Goal: Use online tool/utility

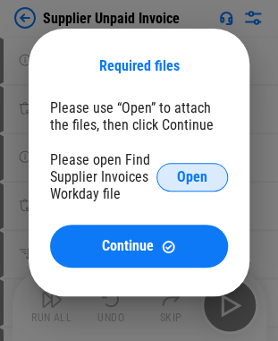
click at [212, 168] on button "Open" at bounding box center [193, 177] width 72 height 29
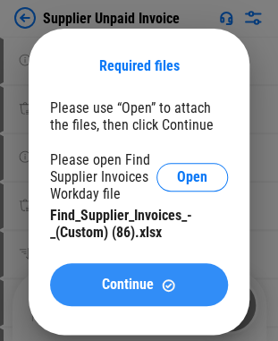
click at [106, 274] on button "Continue" at bounding box center [139, 284] width 178 height 43
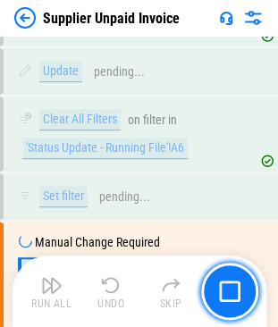
scroll to position [16739, 0]
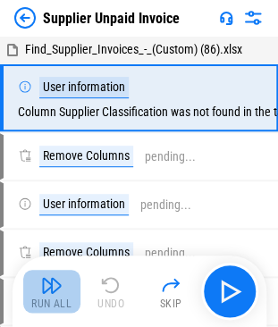
click at [63, 288] on button "Run All" at bounding box center [51, 291] width 57 height 43
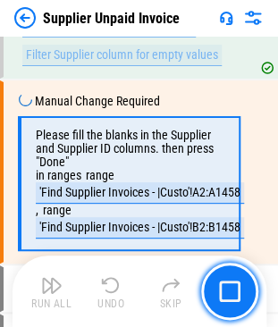
scroll to position [759, 0]
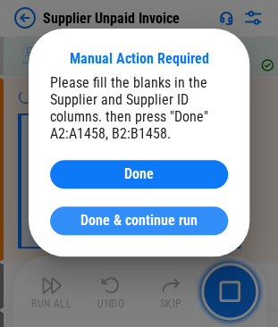
click at [176, 211] on button "Done & continue run" at bounding box center [139, 221] width 178 height 29
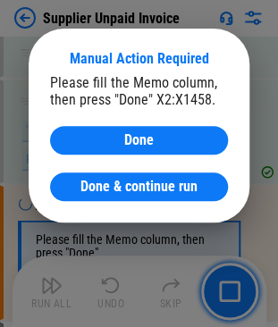
scroll to position [1347, 0]
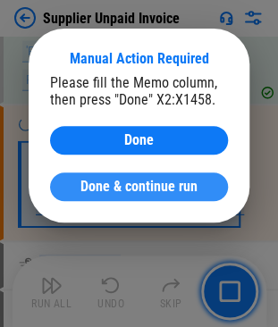
click at [157, 182] on span "Done & continue run" at bounding box center [138, 187] width 117 height 14
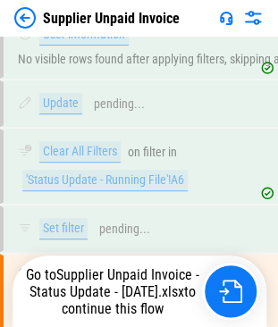
scroll to position [16739, 0]
